Goal: Find specific page/section: Find specific page/section

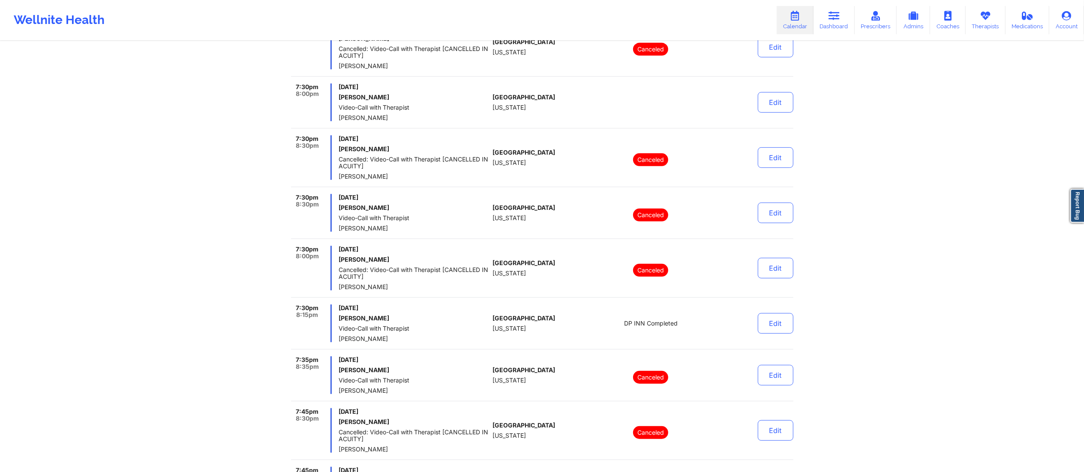
scroll to position [369, 0]
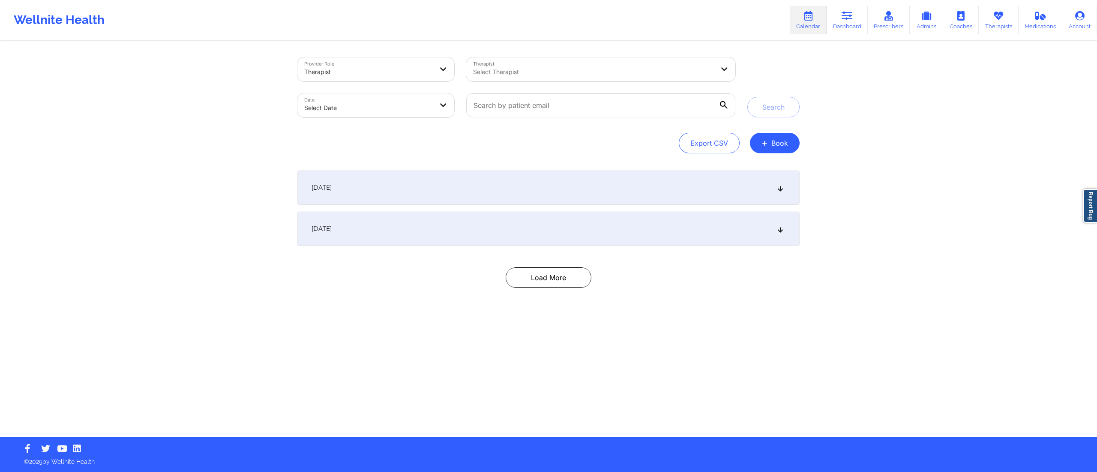
click at [461, 193] on div "[DATE]" at bounding box center [548, 188] width 502 height 34
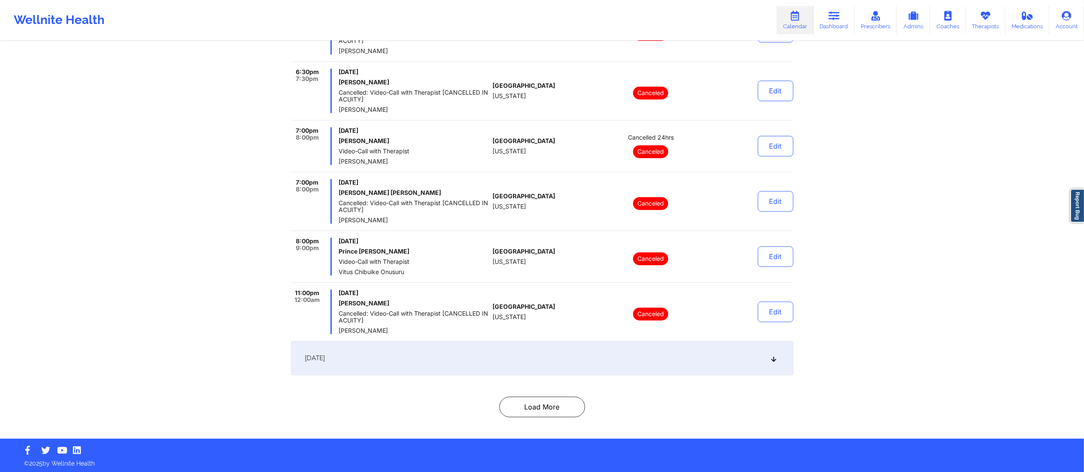
scroll to position [2459, 0]
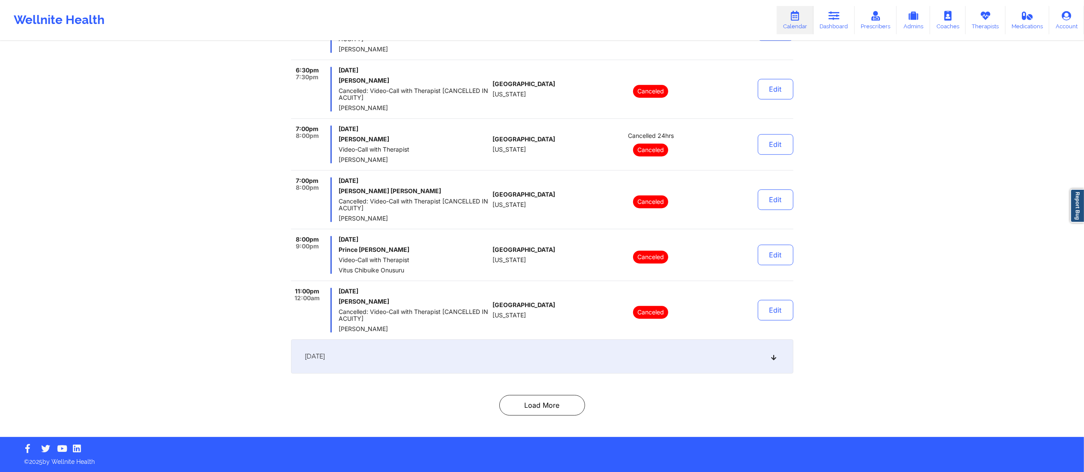
click at [595, 362] on div "[DATE]" at bounding box center [542, 356] width 502 height 34
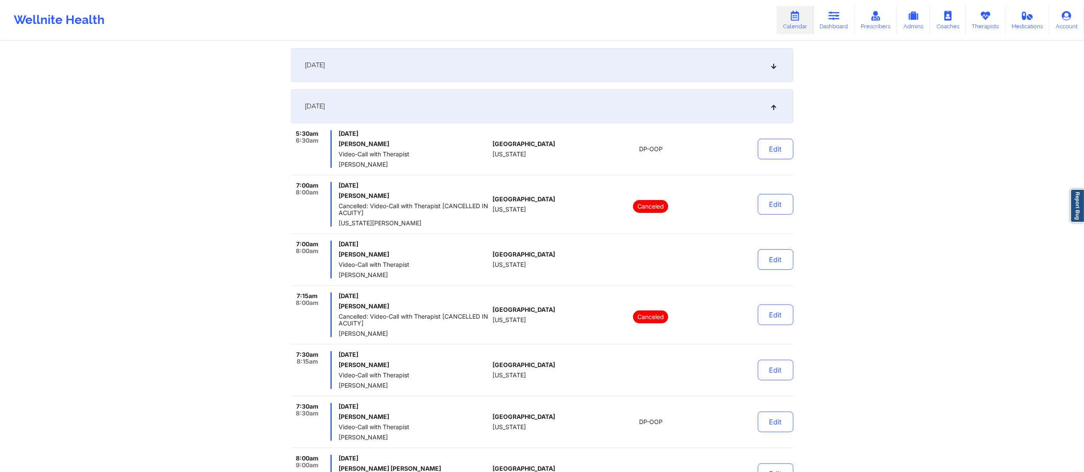
scroll to position [0, 0]
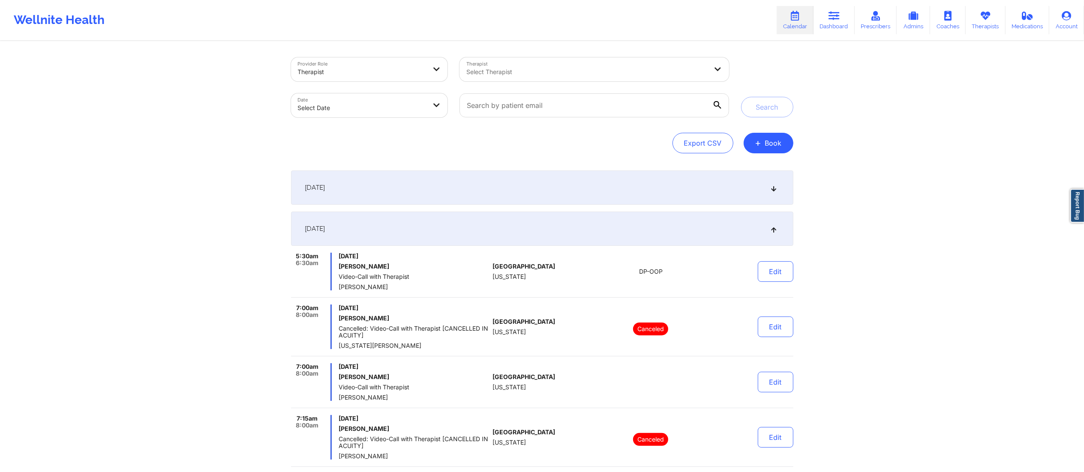
click at [605, 192] on div "[DATE]" at bounding box center [542, 188] width 502 height 34
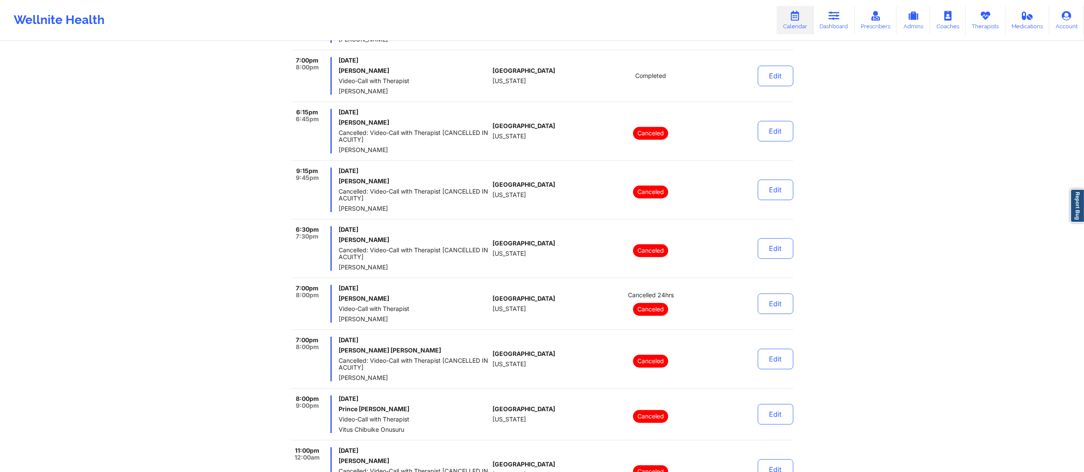
scroll to position [2459, 0]
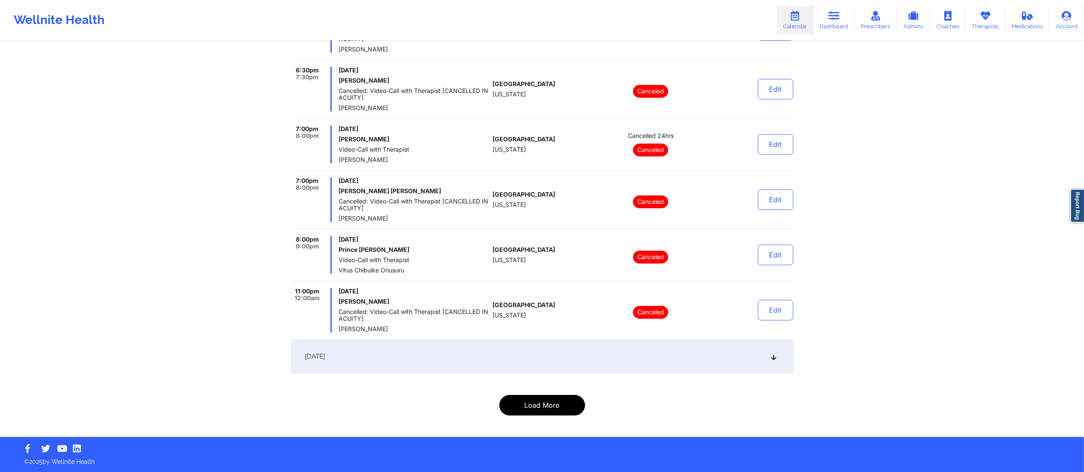
click at [537, 405] on button "Load More" at bounding box center [542, 405] width 86 height 21
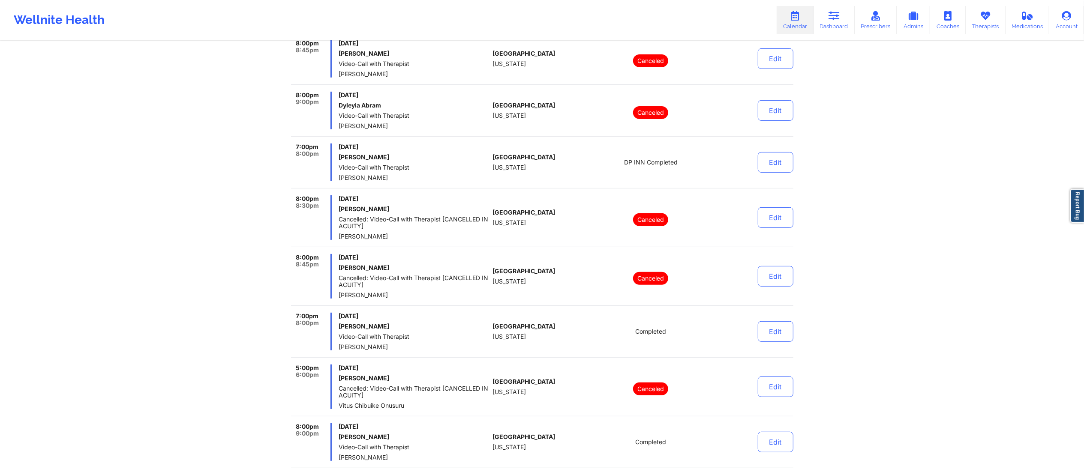
scroll to position [0, 0]
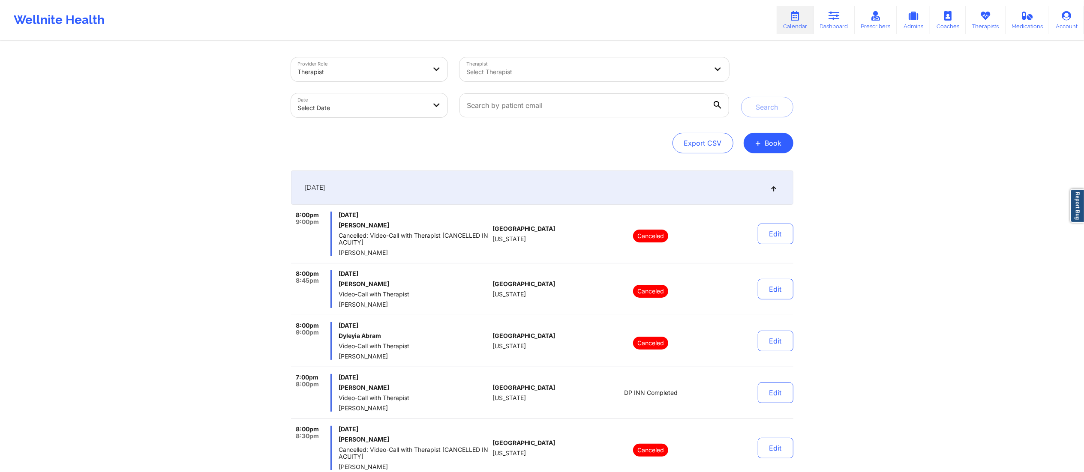
select select "2025-8"
select select "2025-9"
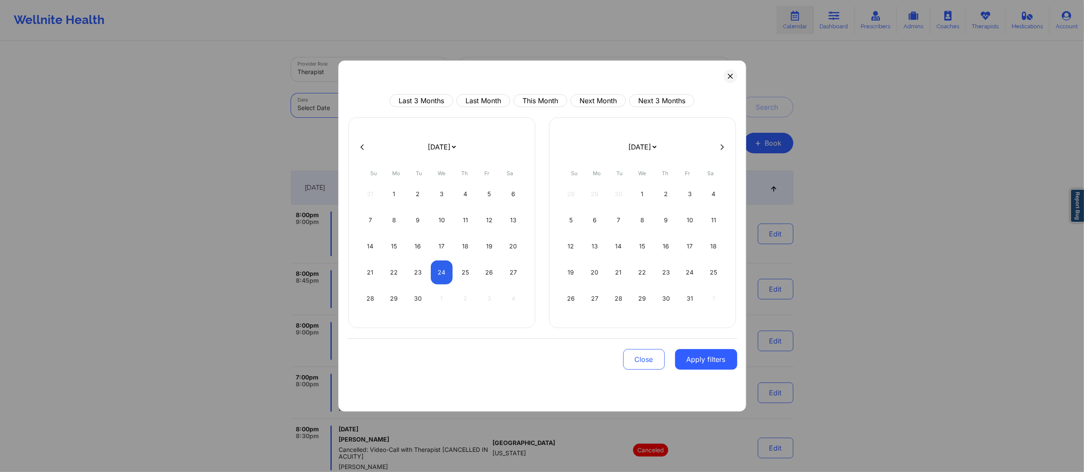
click at [374, 116] on body "Wellnite Health Calendar Dashboard Prescribers Admins Coaches Therapists Medica…" at bounding box center [542, 236] width 1084 height 472
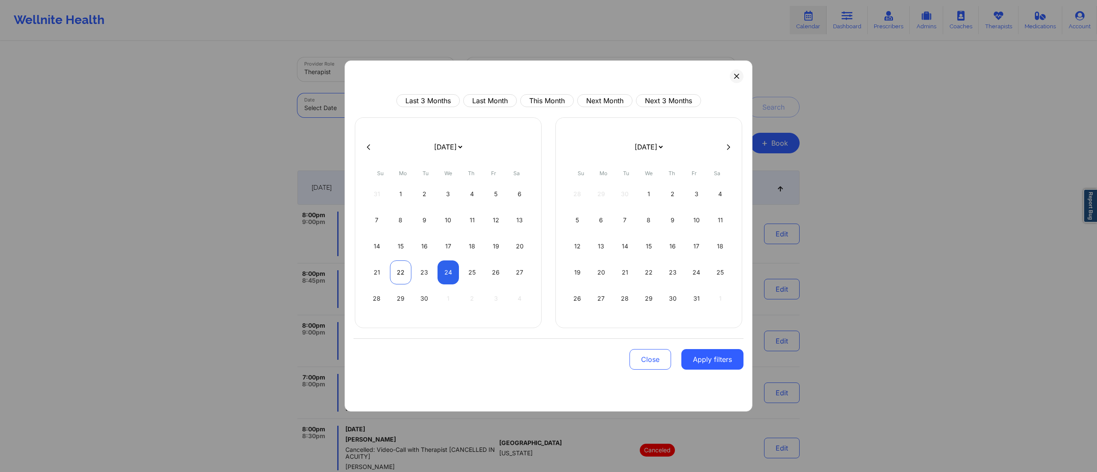
click at [400, 274] on div "22" at bounding box center [401, 273] width 22 height 24
select select "2025-8"
select select "2025-9"
select select "2025-8"
select select "2025-9"
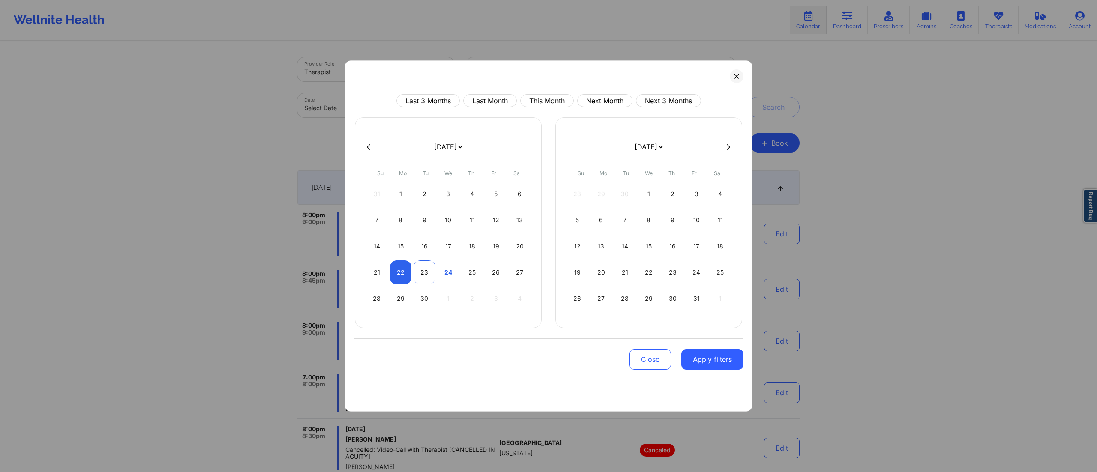
click at [426, 277] on div "23" at bounding box center [425, 273] width 22 height 24
select select "2025-8"
select select "2025-9"
click at [699, 360] on button "Apply filters" at bounding box center [712, 359] width 62 height 21
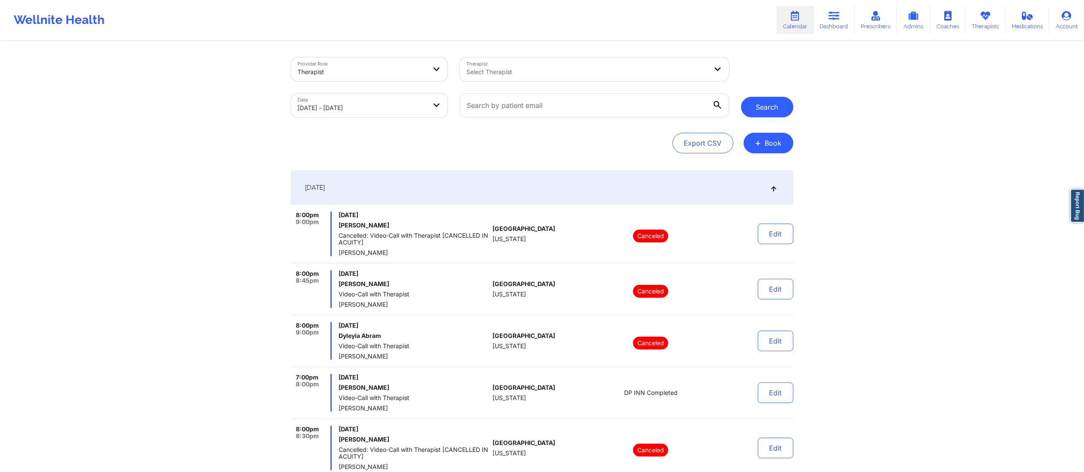
click at [759, 101] on button "Search" at bounding box center [767, 107] width 52 height 21
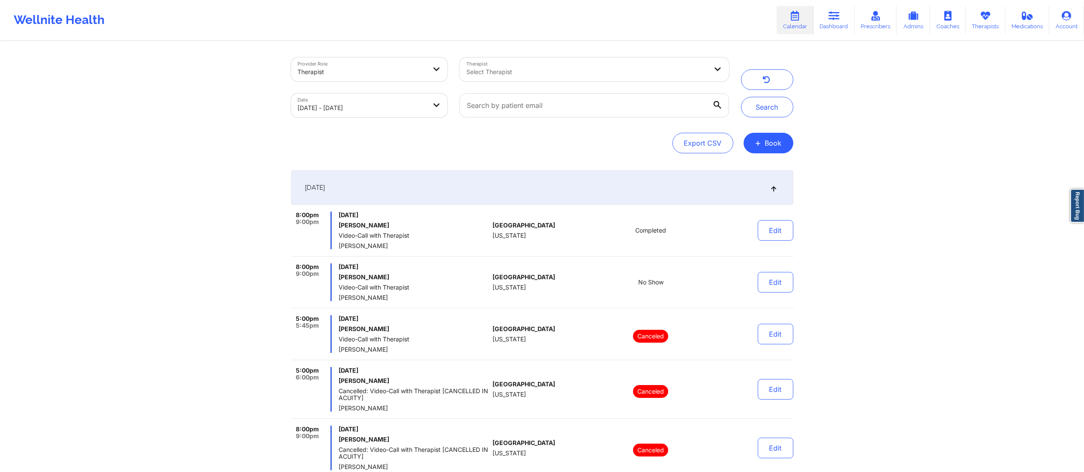
click at [504, 185] on div "[DATE]" at bounding box center [542, 188] width 502 height 34
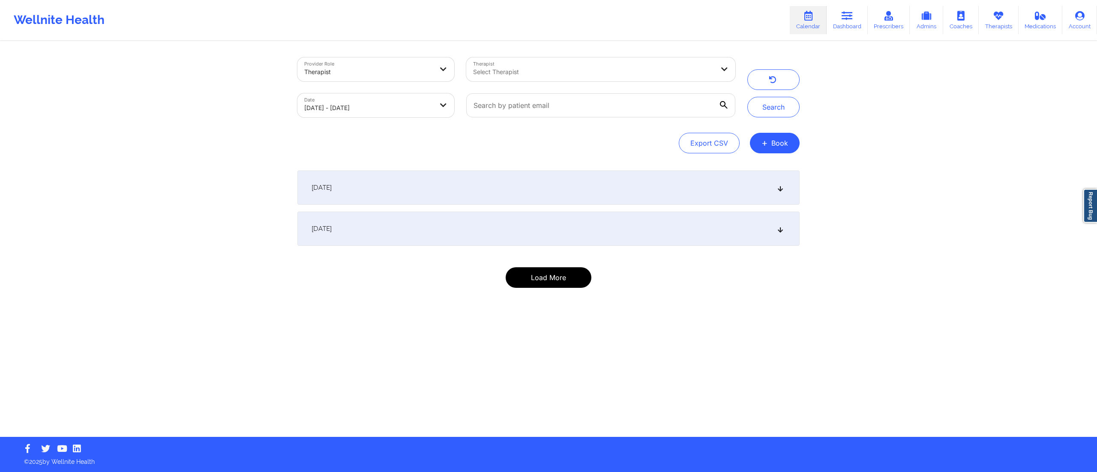
click at [551, 281] on button "Load More" at bounding box center [549, 277] width 86 height 21
click at [568, 236] on div "[DATE]" at bounding box center [548, 229] width 502 height 34
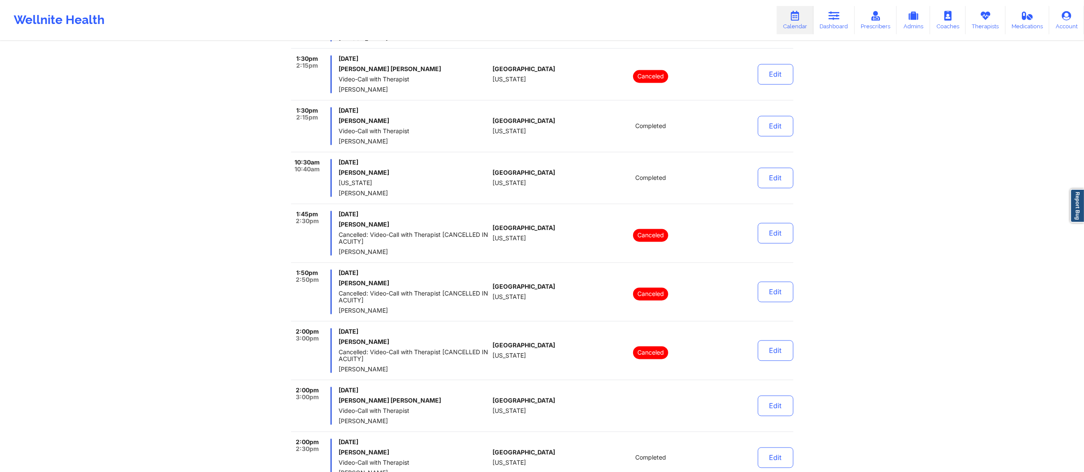
scroll to position [5345, 0]
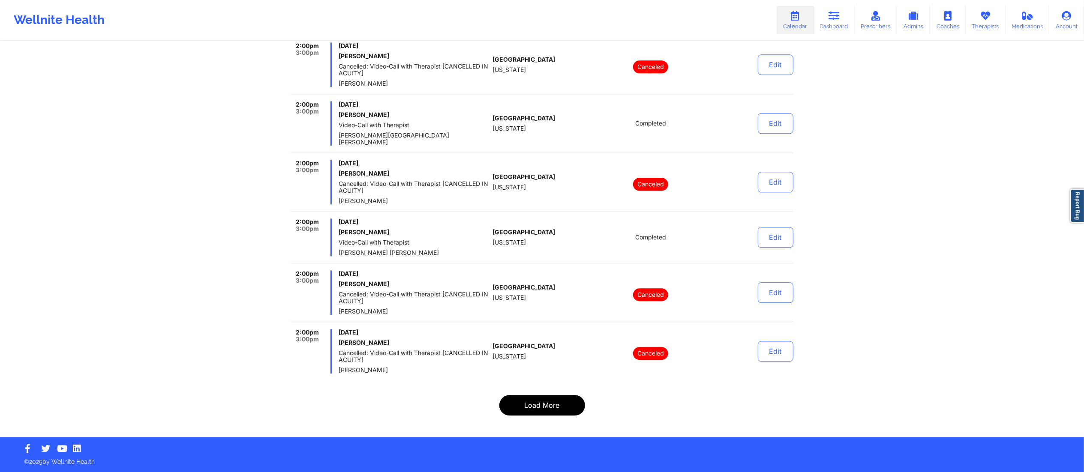
click at [537, 402] on button "Load More" at bounding box center [542, 405] width 86 height 21
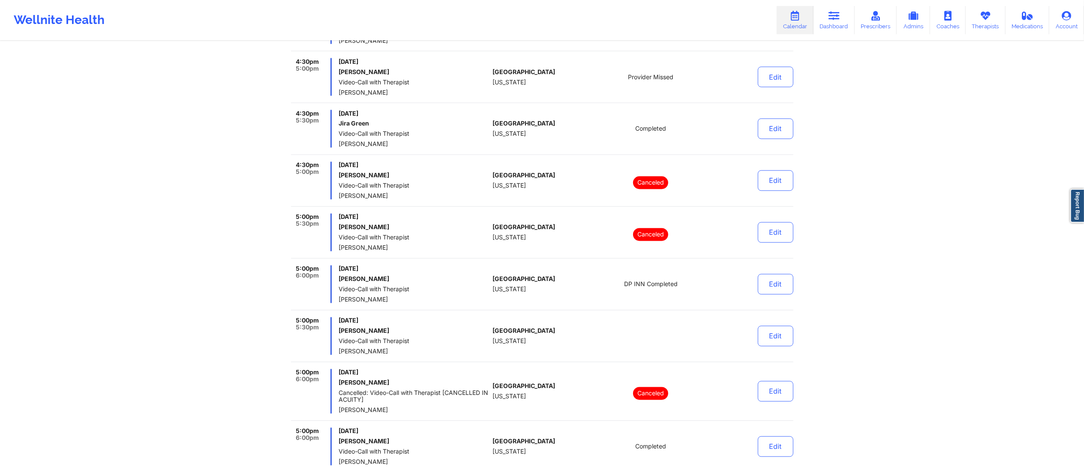
scroll to position [5284, 0]
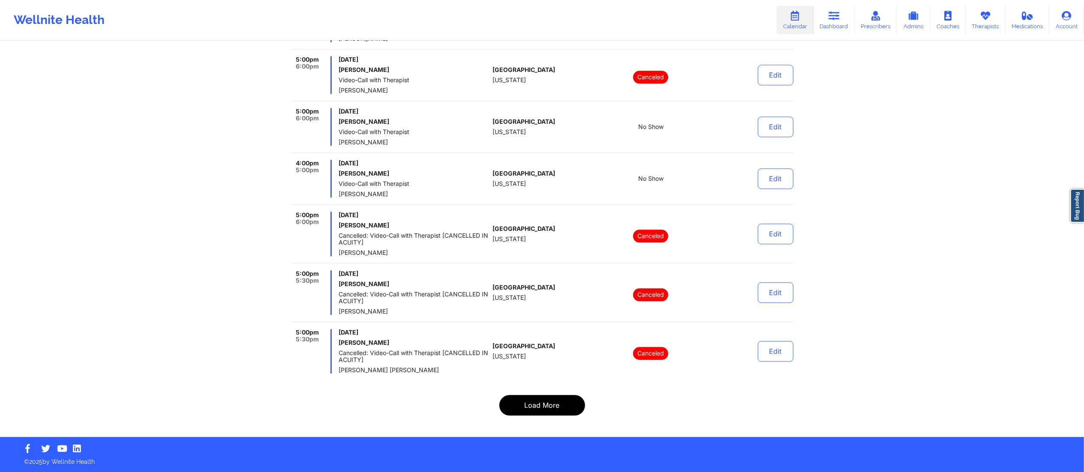
click at [537, 410] on button "Load More" at bounding box center [542, 405] width 86 height 21
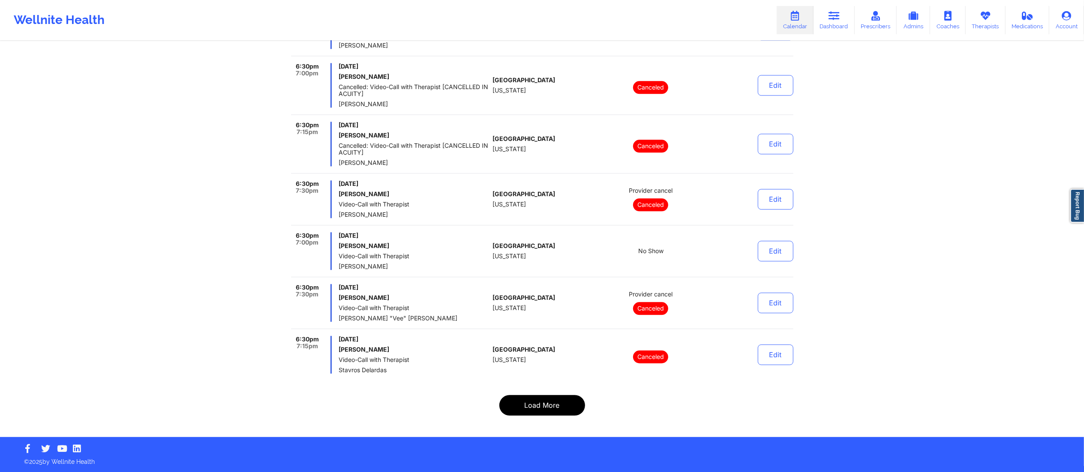
scroll to position [5318, 0]
click at [535, 404] on button "Load More" at bounding box center [542, 405] width 86 height 21
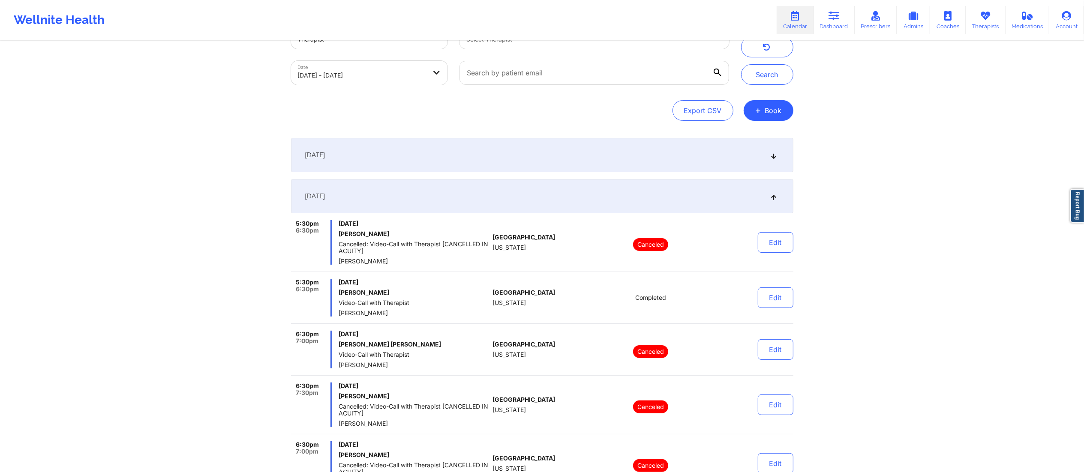
scroll to position [0, 0]
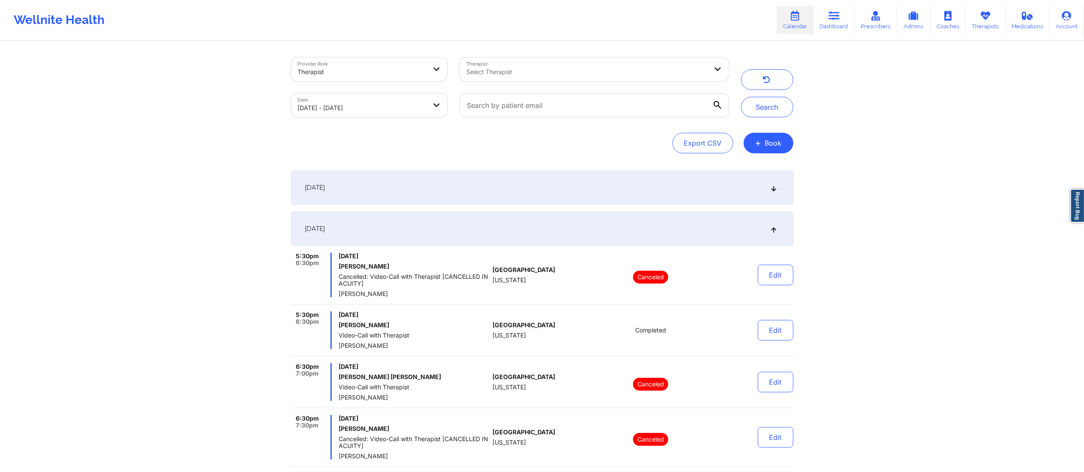
click at [379, 109] on body "Wellnite Health Calendar Dashboard Prescribers Admins Coaches Therapists Medica…" at bounding box center [542, 236] width 1084 height 472
select select "2025-8"
select select "2025-9"
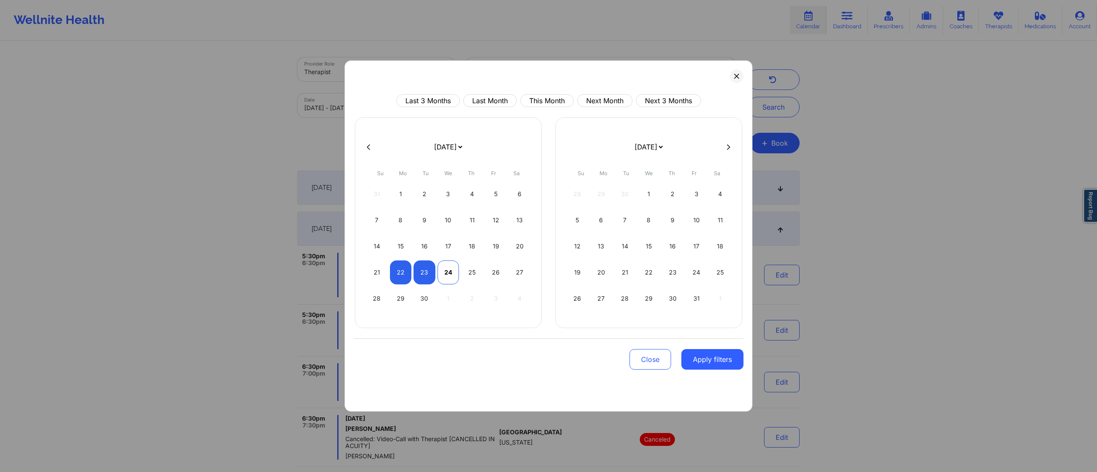
click at [445, 283] on div "24" at bounding box center [449, 273] width 22 height 24
select select "2025-8"
select select "2025-9"
select select "2025-8"
select select "2025-9"
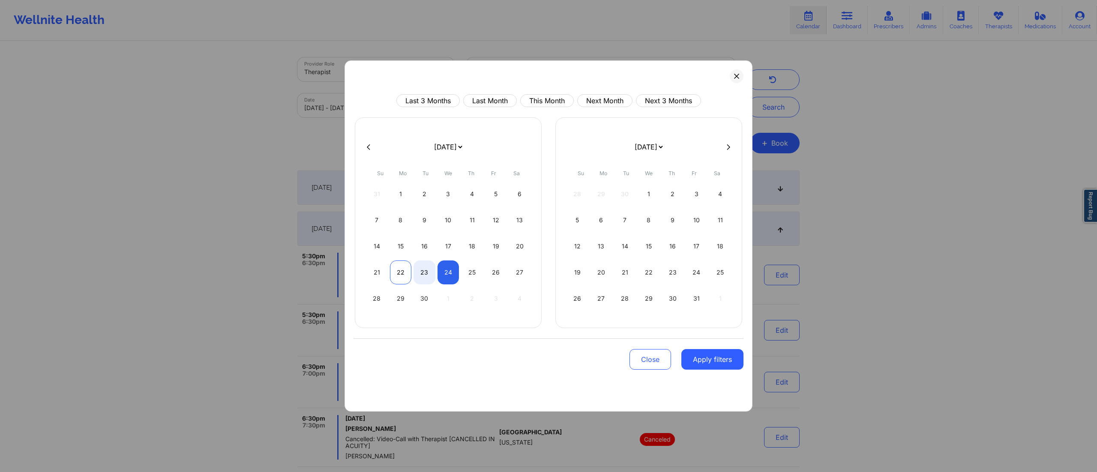
drag, startPoint x: 399, startPoint y: 281, endPoint x: 405, endPoint y: 282, distance: 6.1
click at [398, 281] on div "22" at bounding box center [401, 273] width 22 height 24
select select "2025-8"
select select "2025-9"
click at [420, 284] on div "23" at bounding box center [425, 273] width 22 height 24
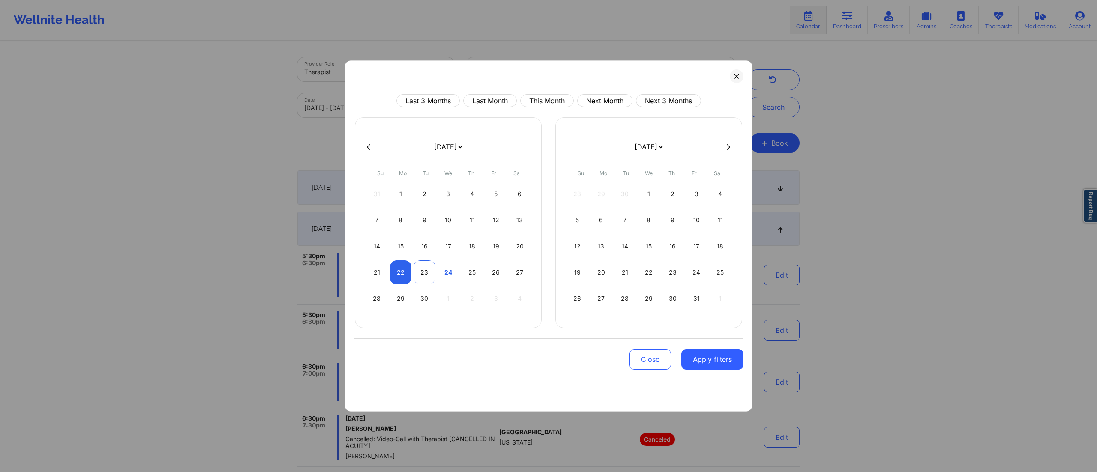
select select "2025-8"
select select "2025-9"
click at [414, 283] on div "21 22 23 24 25 26 27" at bounding box center [448, 273] width 165 height 24
click at [417, 277] on div "23" at bounding box center [425, 273] width 22 height 24
select select "2025-8"
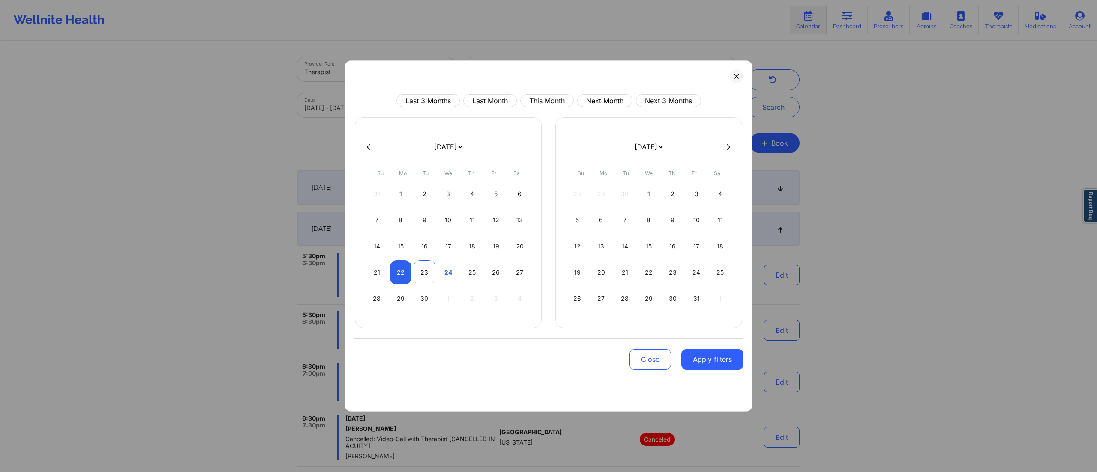
select select "2025-9"
select select "2025-8"
select select "2025-9"
click at [446, 284] on div "24" at bounding box center [449, 273] width 22 height 24
select select "2025-8"
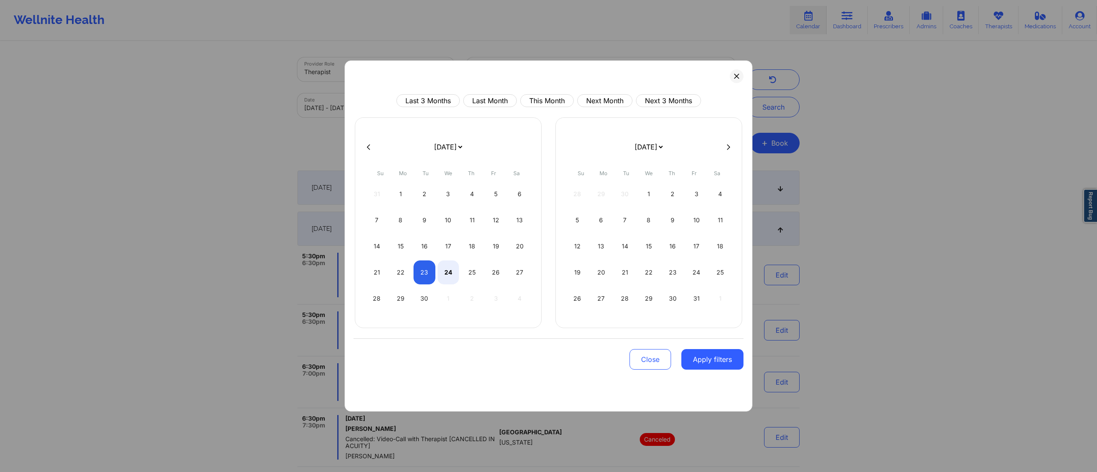
select select "2025-9"
click at [702, 368] on button "Apply filters" at bounding box center [712, 359] width 62 height 21
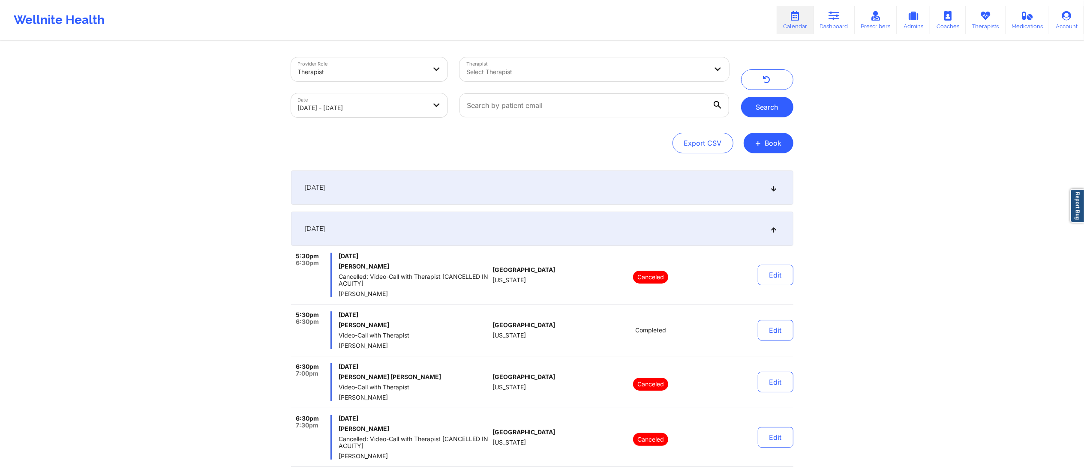
click at [770, 109] on button "Search" at bounding box center [767, 107] width 52 height 21
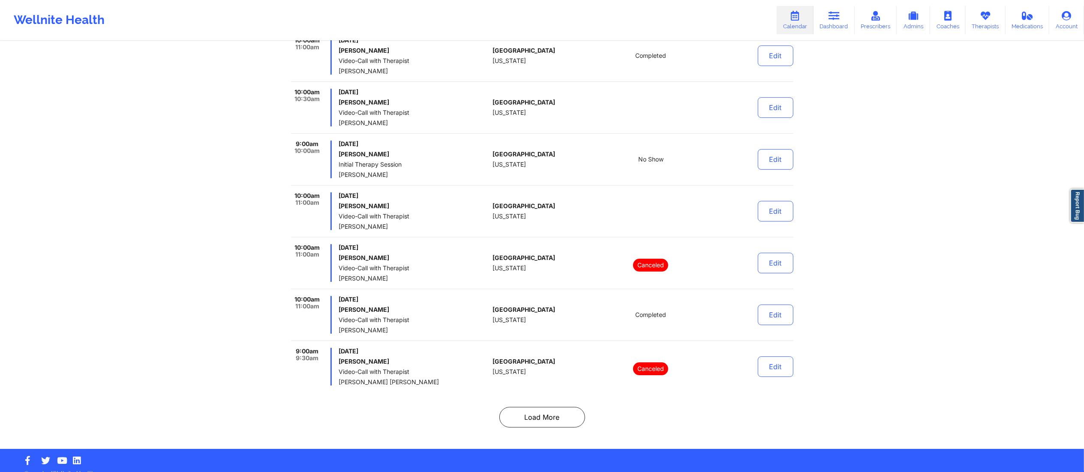
scroll to position [2705, 0]
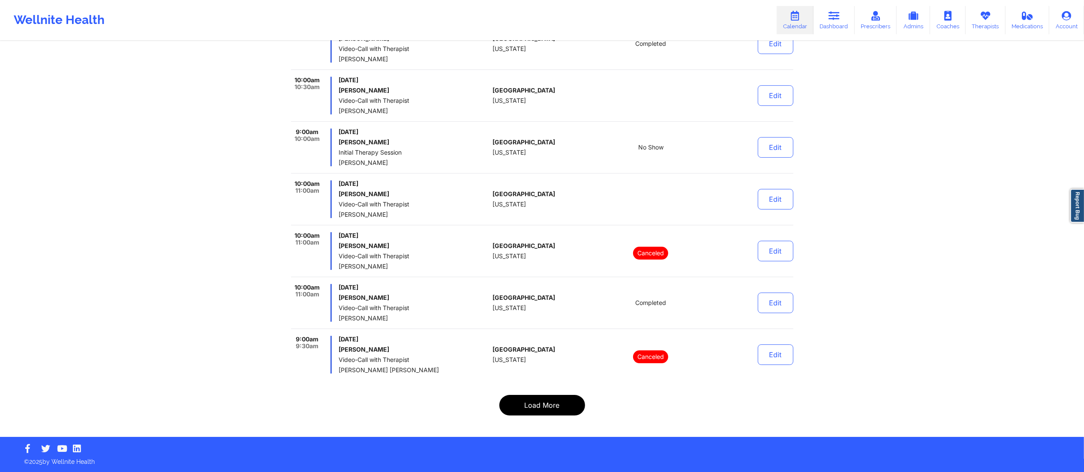
click at [519, 406] on button "Load More" at bounding box center [542, 405] width 86 height 21
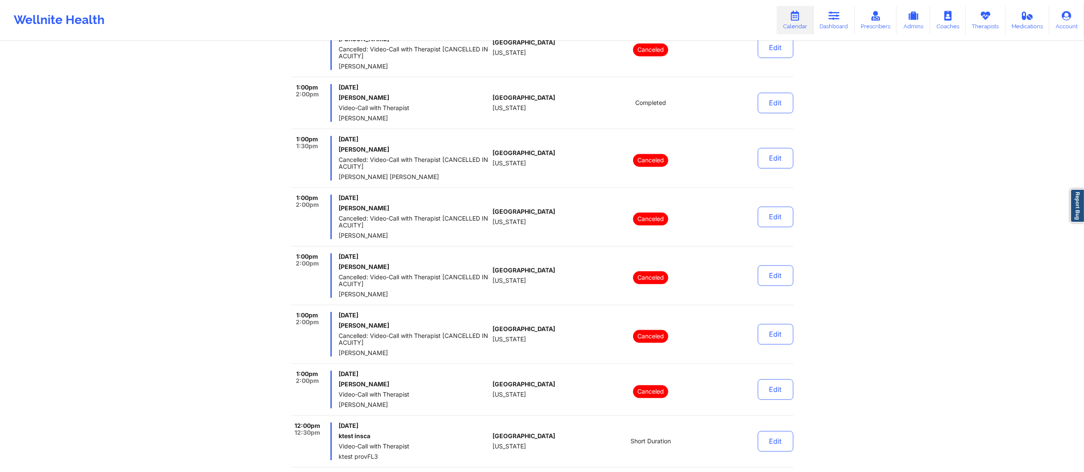
scroll to position [5304, 0]
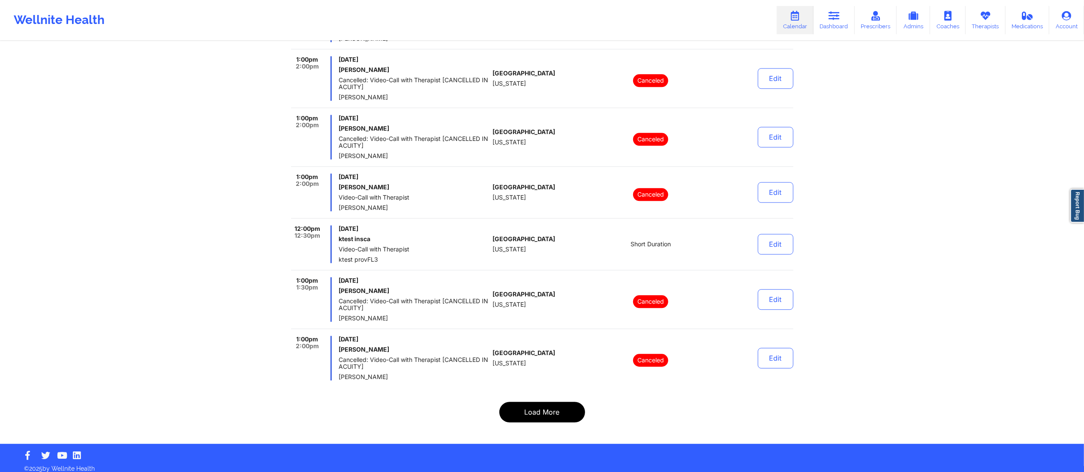
click at [547, 411] on button "Load More" at bounding box center [542, 412] width 86 height 21
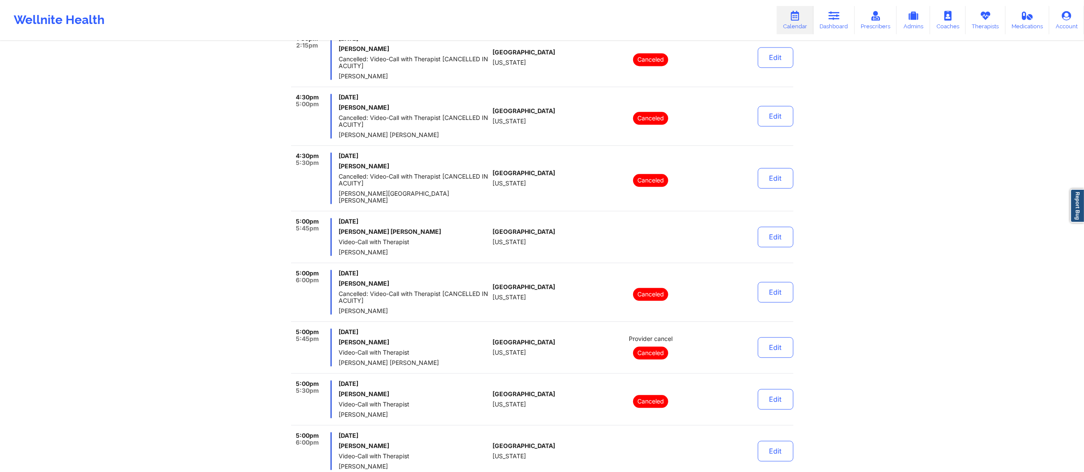
scroll to position [5311, 0]
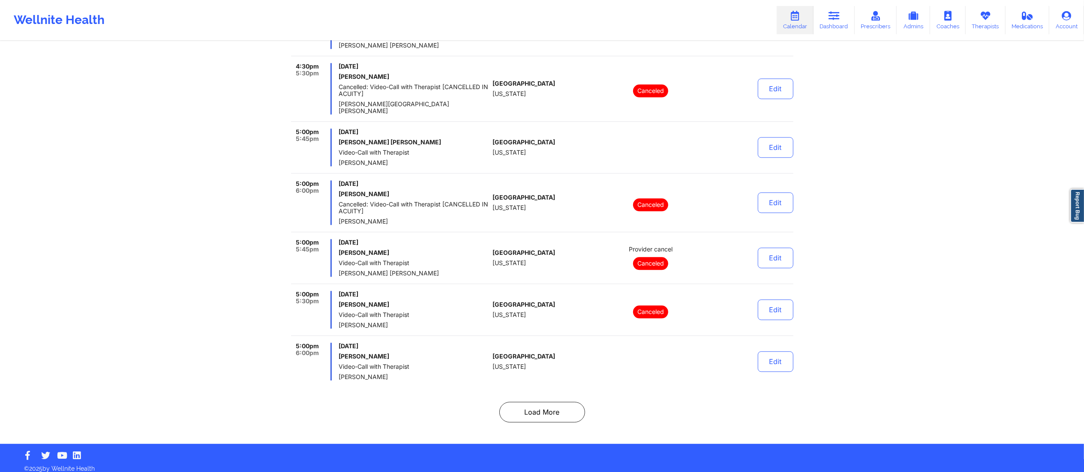
click at [527, 402] on button "Load More" at bounding box center [542, 412] width 86 height 21
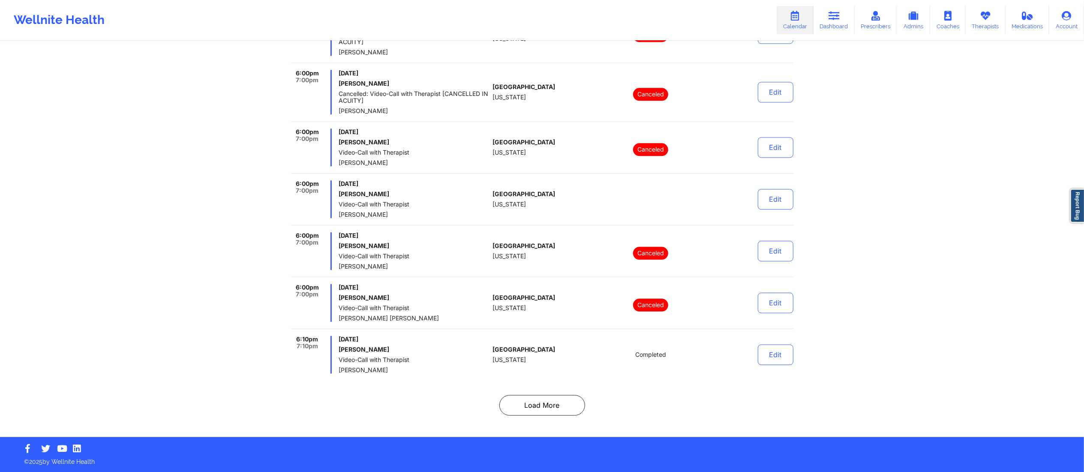
scroll to position [5291, 0]
click at [554, 400] on button "Load More" at bounding box center [542, 405] width 86 height 21
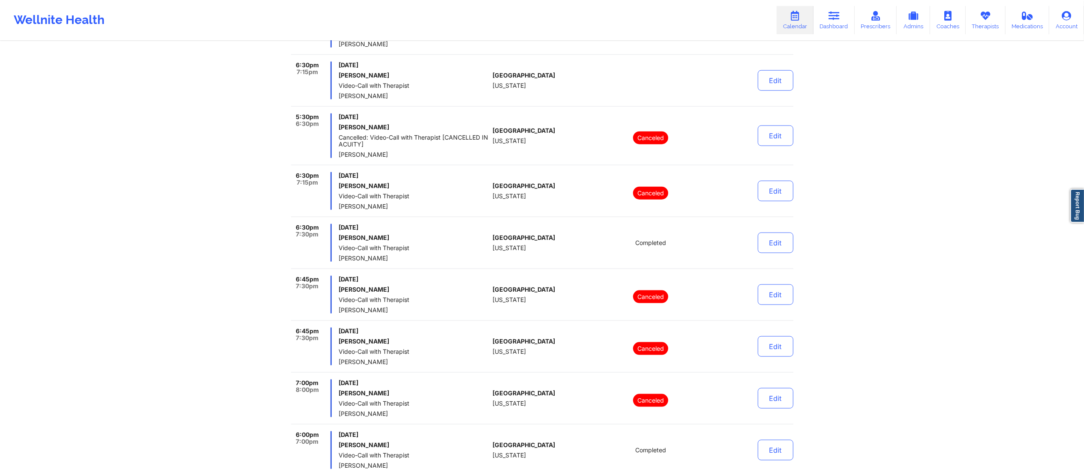
scroll to position [0, 0]
